Goal: Task Accomplishment & Management: Manage account settings

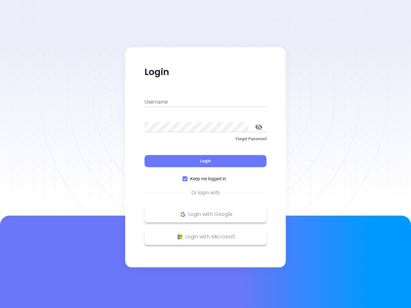
click at [206, 154] on div "Login" at bounding box center [206, 157] width 122 height 20
click at [206, 102] on input "Username" at bounding box center [206, 102] width 122 height 10
click at [259, 127] on icon "toggle password visibility" at bounding box center [258, 127] width 7 height 6
click at [206, 161] on span "Login" at bounding box center [205, 160] width 11 height 5
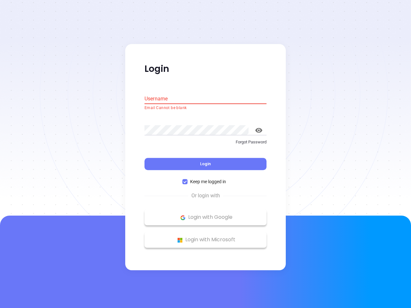
click at [206, 179] on span "Keep me logged in" at bounding box center [208, 182] width 41 height 7
click at [188, 180] on input "Keep me logged in" at bounding box center [185, 182] width 5 height 5
checkbox input "false"
click at [206, 215] on p "Login with Google" at bounding box center [206, 218] width 116 height 10
click at [206, 237] on p "Login with Microsoft" at bounding box center [206, 241] width 116 height 10
